Goal: Find specific page/section: Find specific page/section

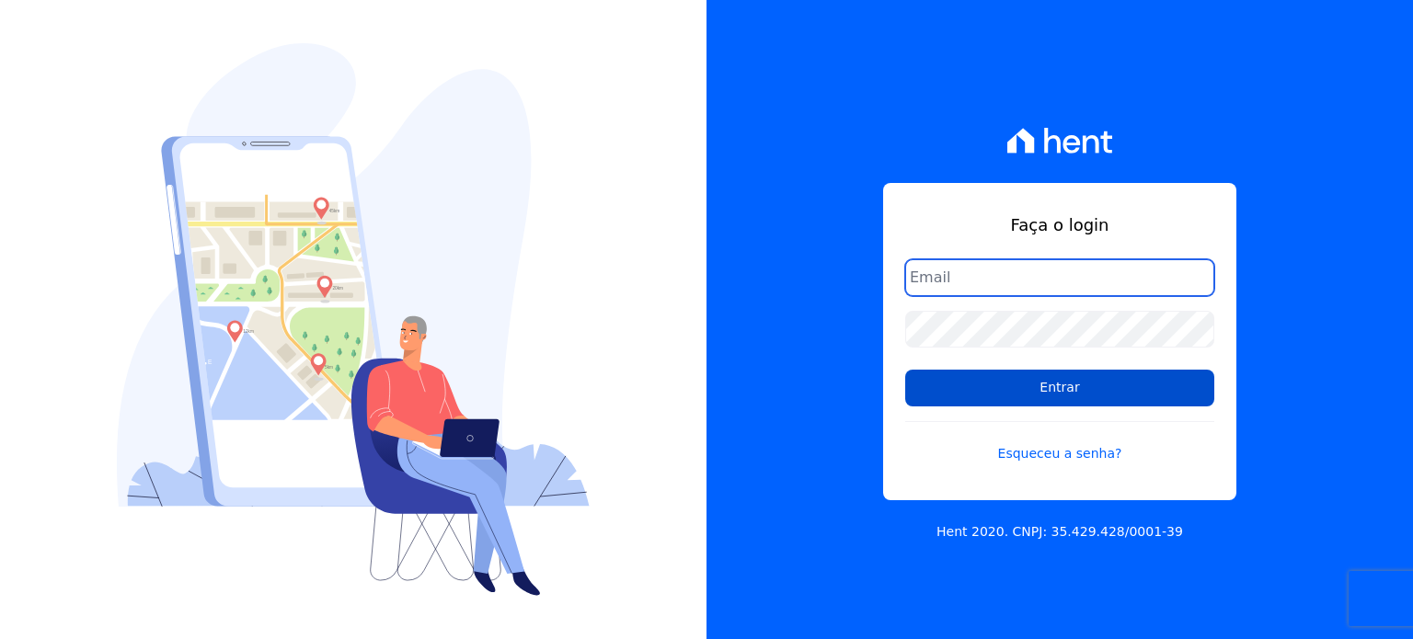
type input "[EMAIL_ADDRESS][DOMAIN_NAME]"
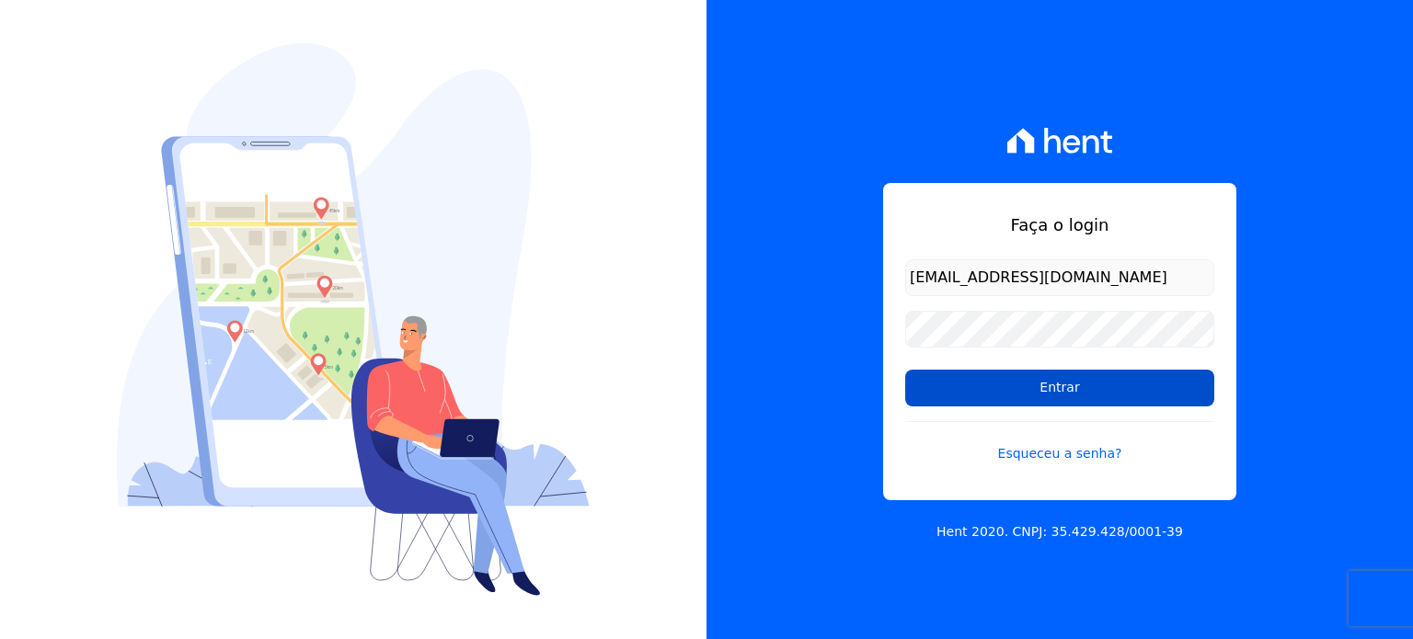
click at [1050, 379] on input "Entrar" at bounding box center [1059, 388] width 309 height 37
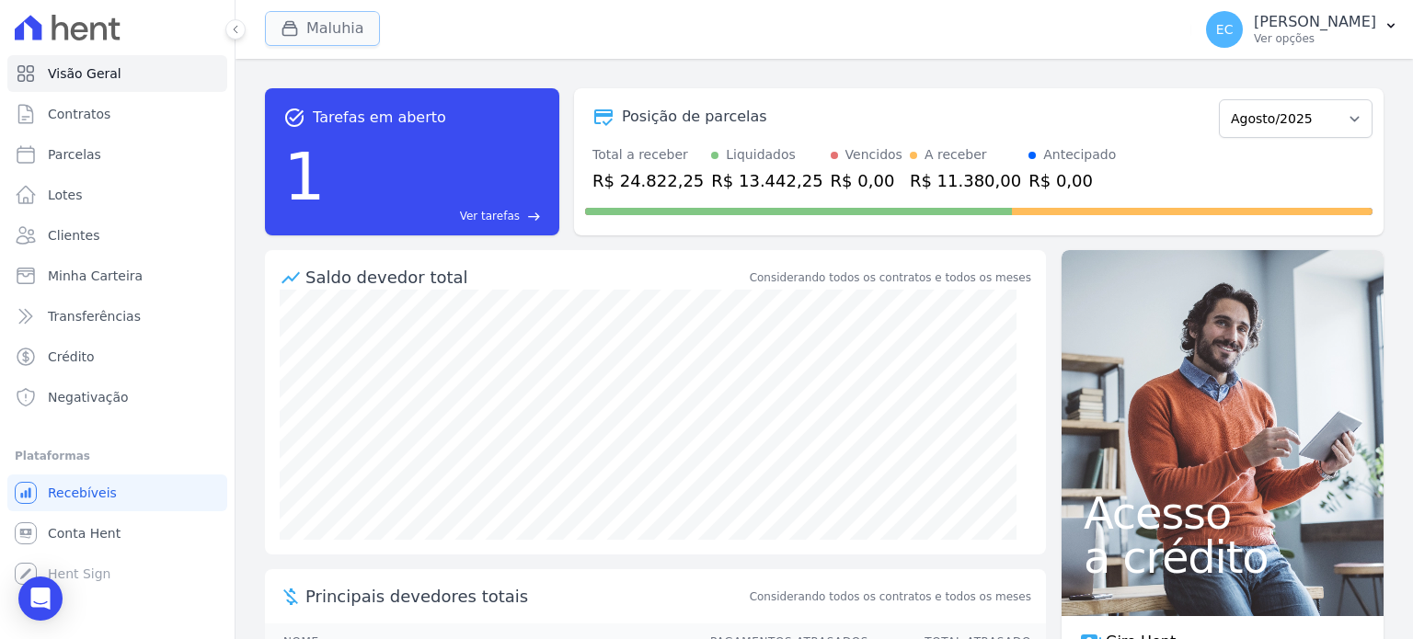
click at [289, 15] on button "Maluhia" at bounding box center [322, 28] width 115 height 35
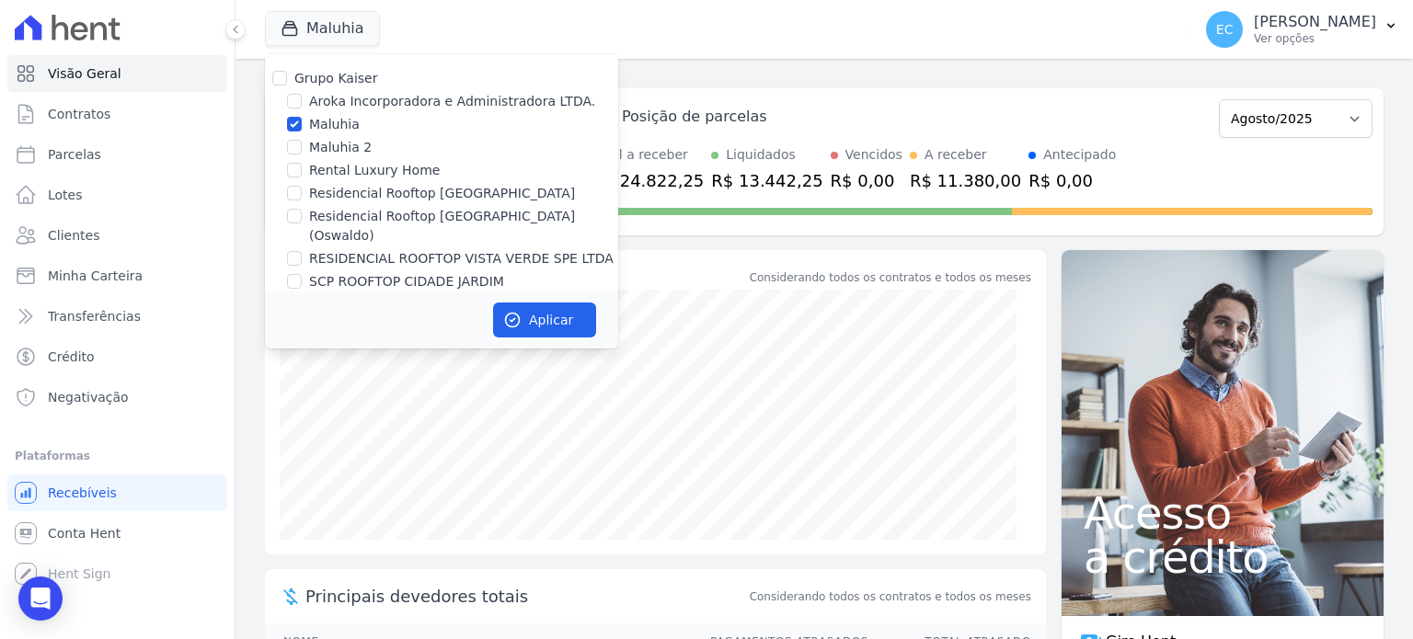
click at [306, 121] on div "Maluhia" at bounding box center [441, 124] width 353 height 19
click at [303, 121] on div "Maluhia" at bounding box center [441, 124] width 353 height 19
click at [299, 121] on input "Maluhia" at bounding box center [294, 124] width 15 height 15
checkbox input "false"
click at [301, 164] on input "Rental Luxury Home" at bounding box center [294, 170] width 15 height 15
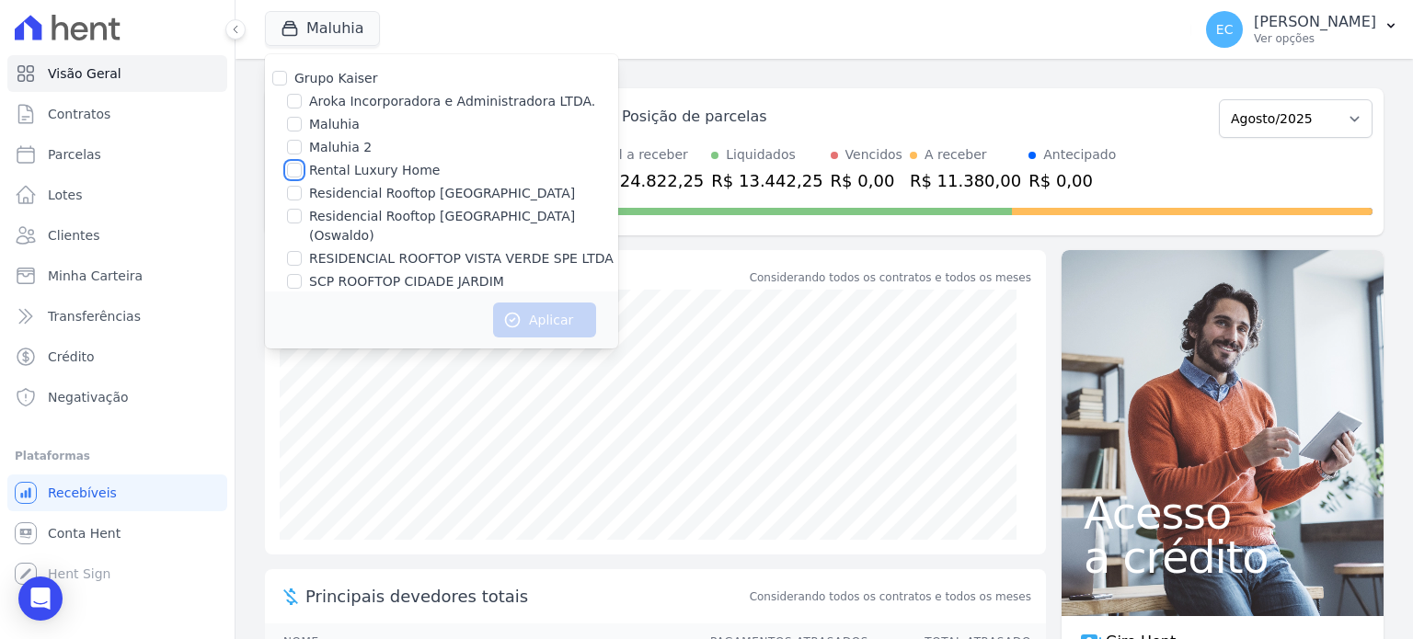
checkbox input "true"
click at [570, 321] on button "Aplicar" at bounding box center [544, 320] width 103 height 35
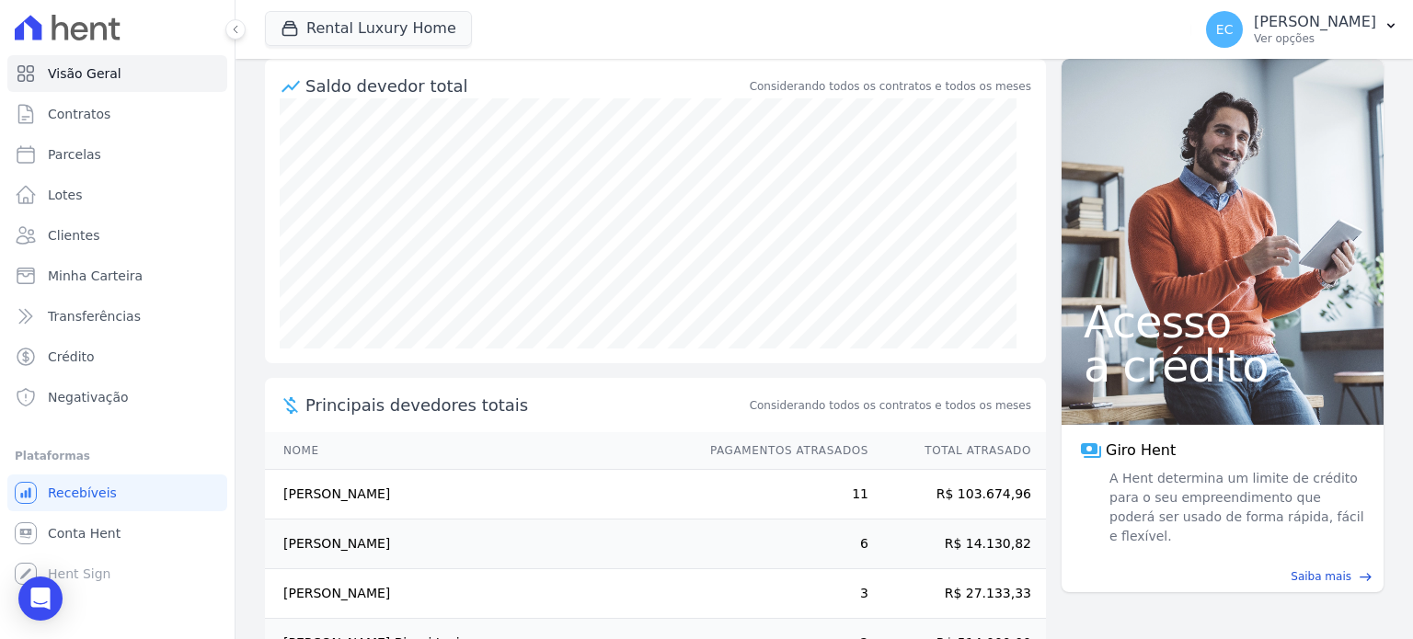
scroll to position [298, 0]
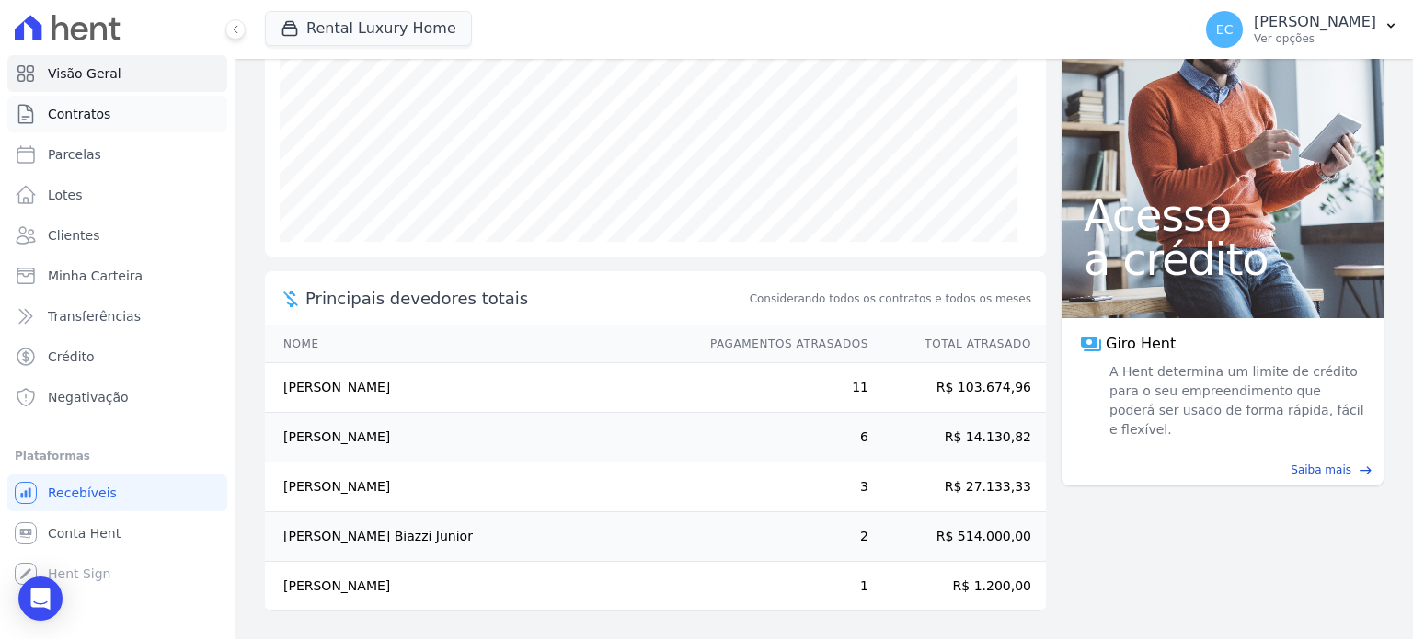
click at [116, 122] on link "Contratos" at bounding box center [117, 114] width 220 height 37
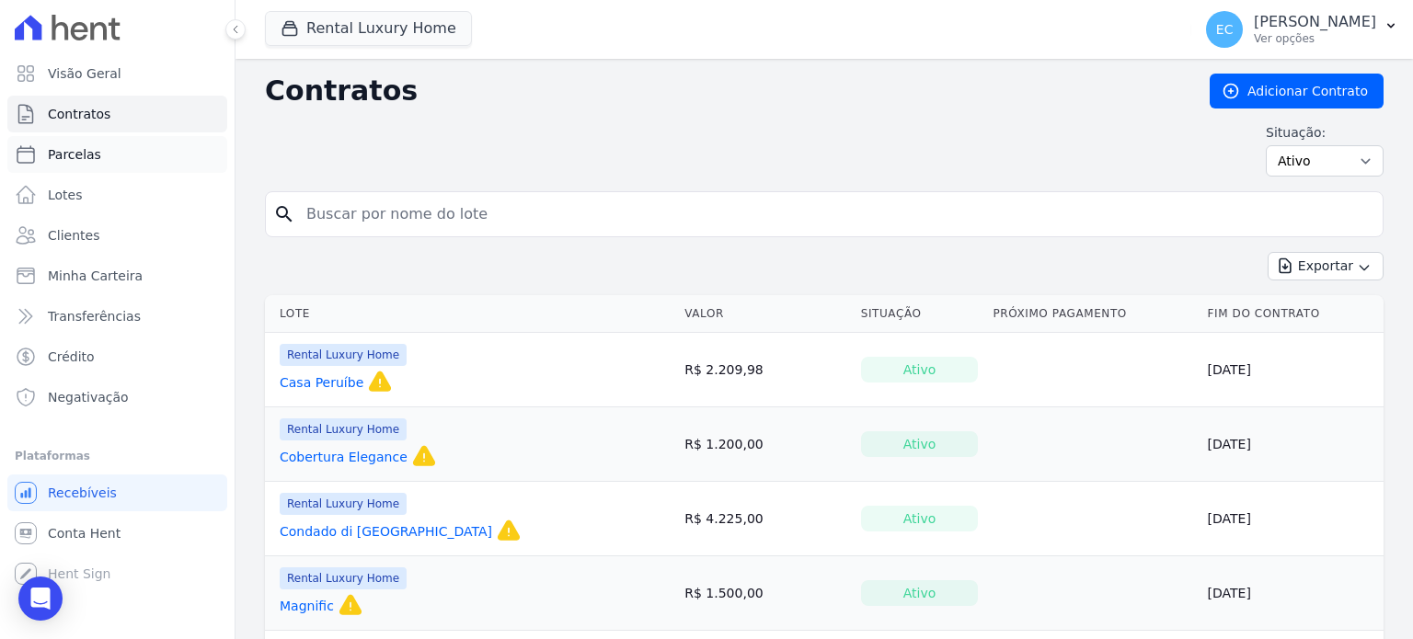
click at [125, 146] on link "Parcelas" at bounding box center [117, 154] width 220 height 37
select select
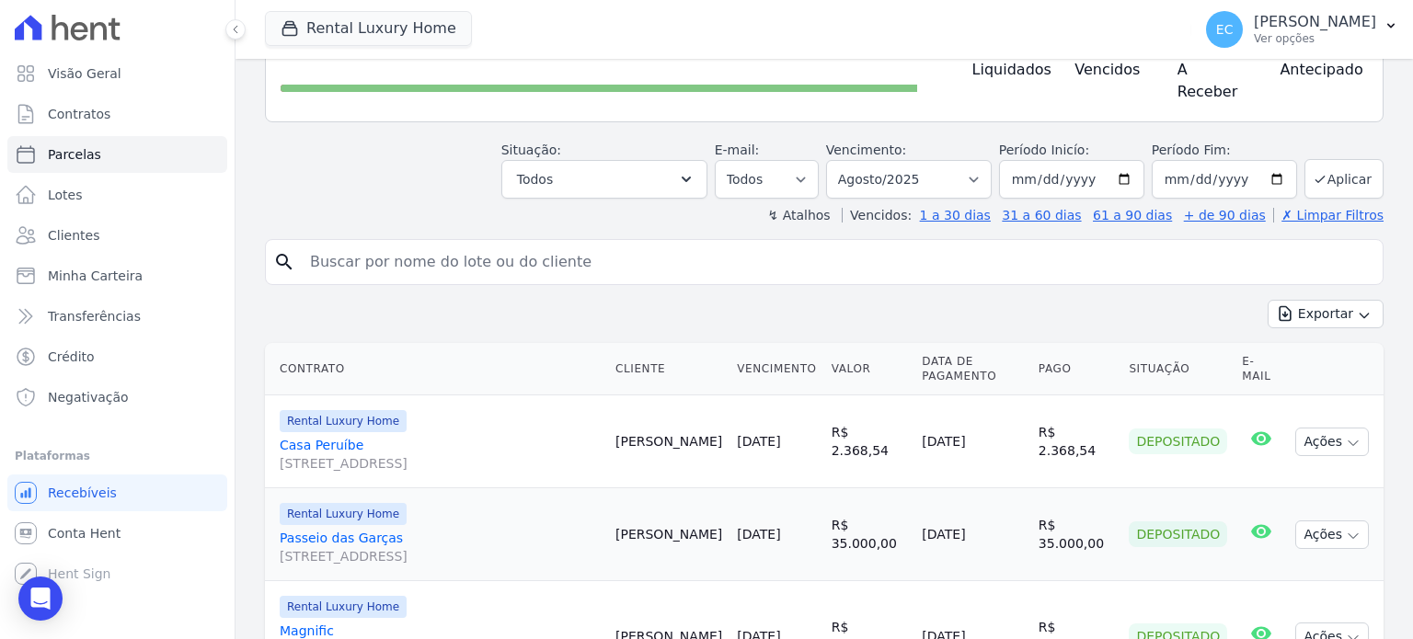
scroll to position [273, 0]
